Goal: Information Seeking & Learning: Learn about a topic

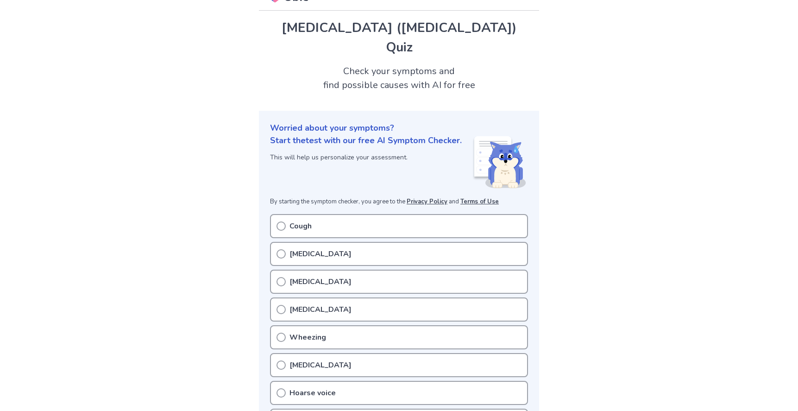
scroll to position [27, 0]
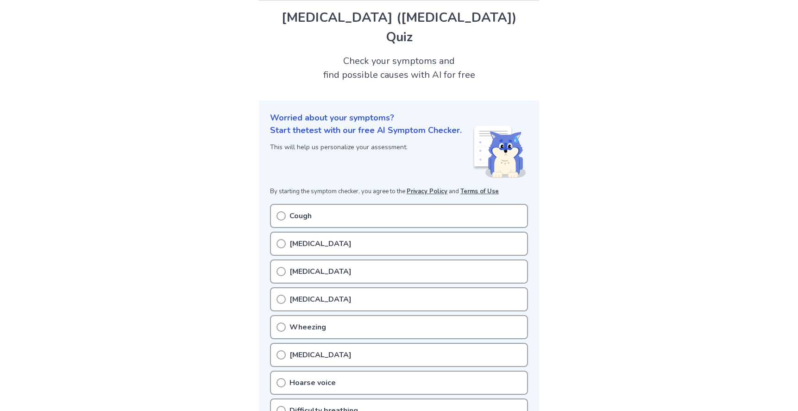
click at [303, 243] on p "Shortness of breath" at bounding box center [321, 243] width 62 height 11
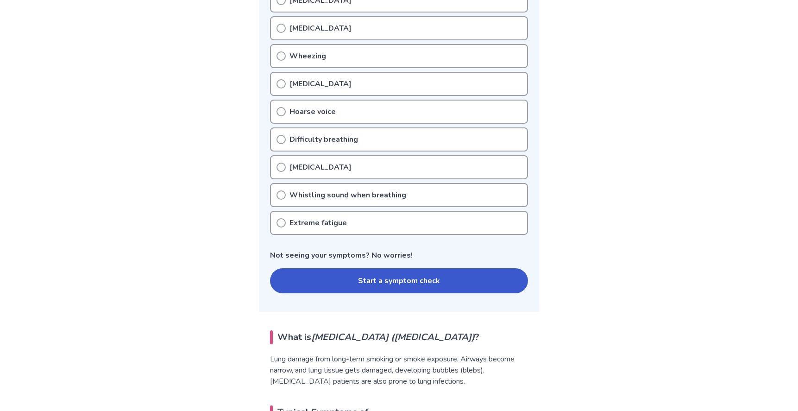
scroll to position [300, 0]
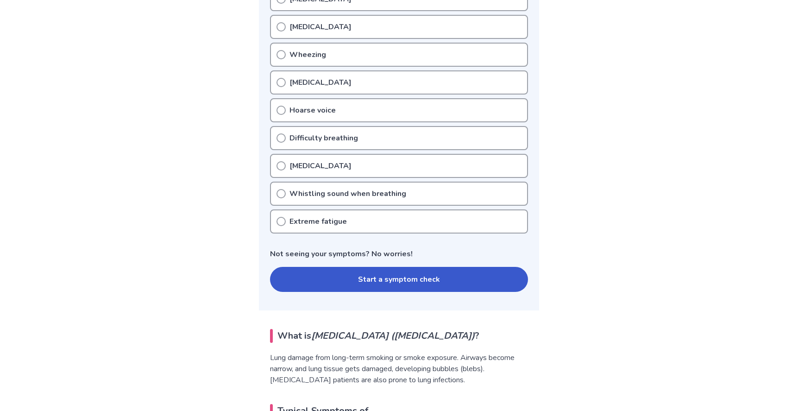
click at [280, 221] on icon at bounding box center [281, 221] width 9 height 9
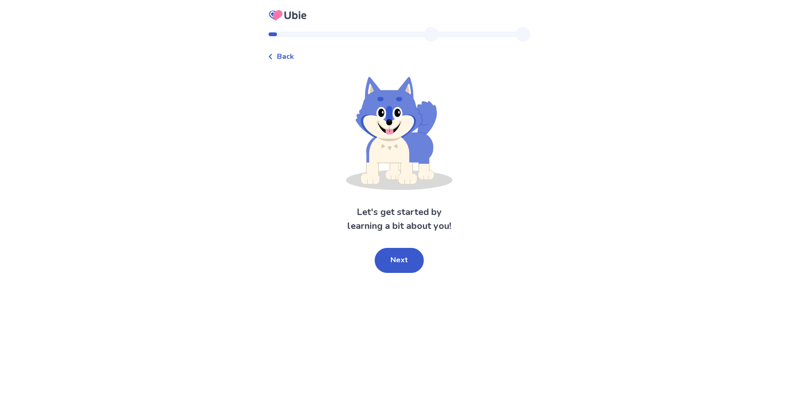
click at [283, 55] on span "Back" at bounding box center [285, 56] width 17 height 11
